Goal: Task Accomplishment & Management: Manage account settings

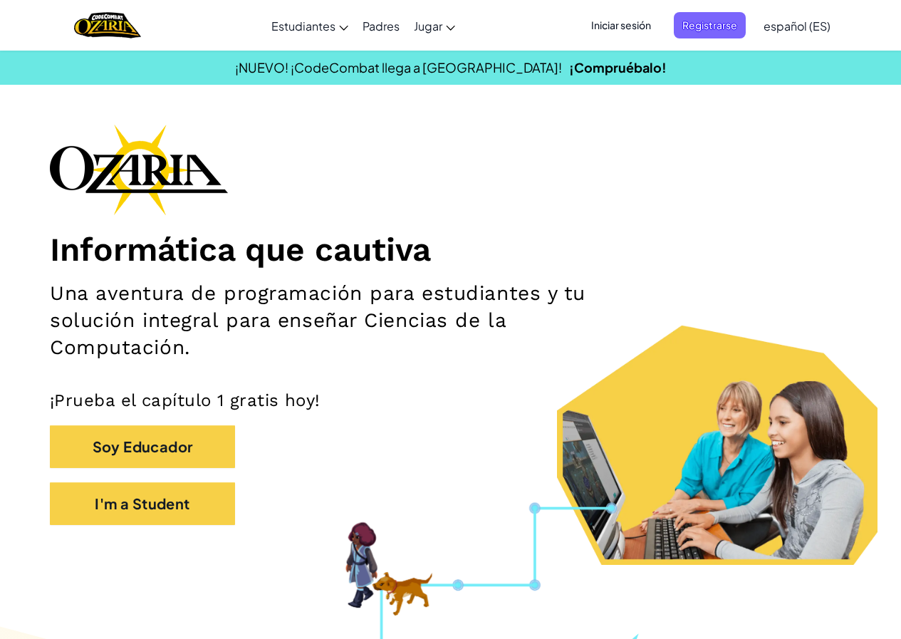
click at [612, 17] on span "Iniciar sesión" at bounding box center [620, 25] width 77 height 26
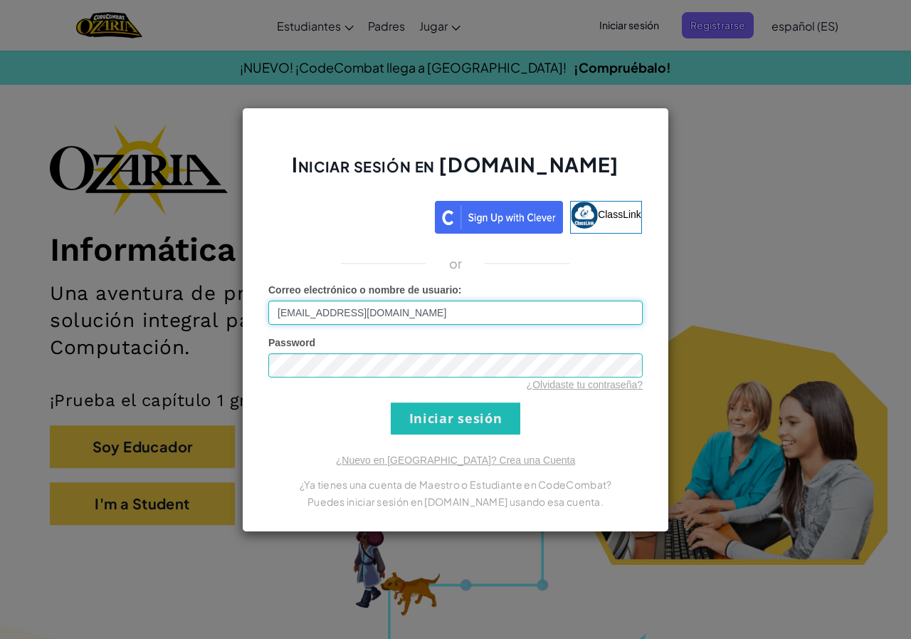
click at [348, 310] on input "[EMAIL_ADDRESS][DOMAIN_NAME]" at bounding box center [455, 312] width 374 height 24
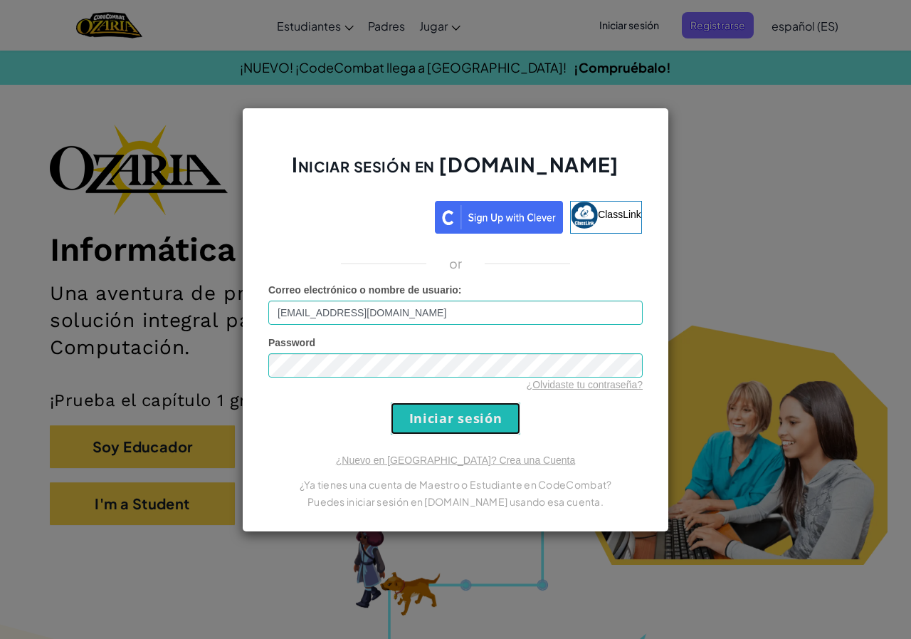
click at [473, 413] on input "Iniciar sesión" at bounding box center [456, 418] width 130 height 32
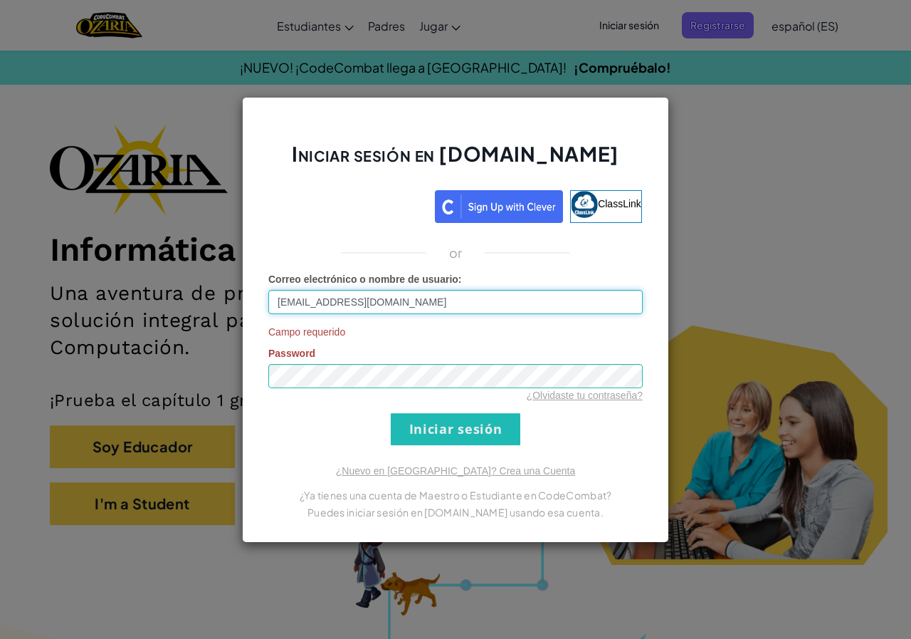
click at [466, 298] on input "[EMAIL_ADDRESS][DOMAIN_NAME]" at bounding box center [455, 302] width 374 height 24
type input "[EMAIL_ADDRESS]"
